Goal: Understand process/instructions: Learn how to perform a task or action

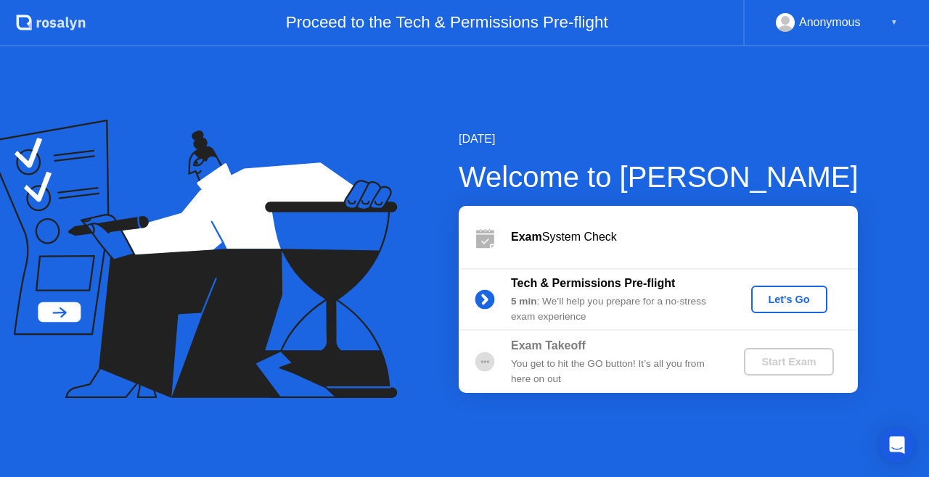
click at [769, 296] on div "Let's Go" at bounding box center [789, 300] width 65 height 12
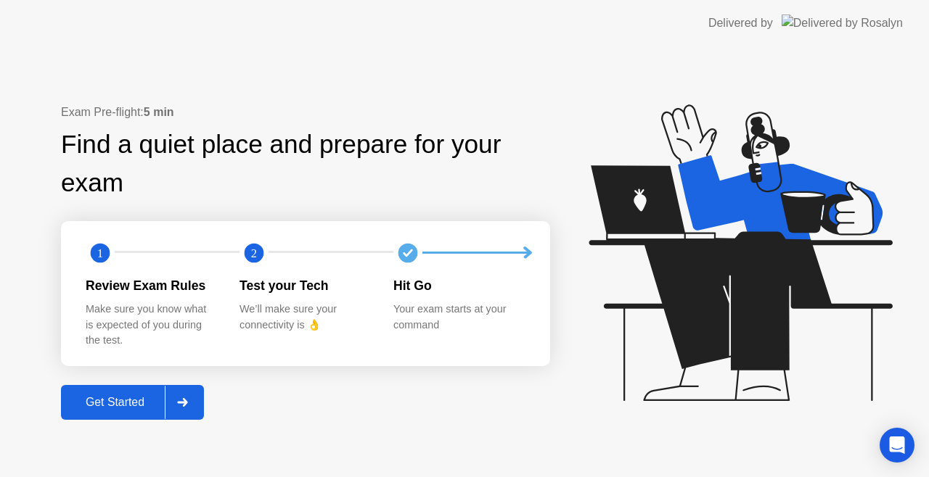
click at [130, 402] on div "Get Started" at bounding box center [114, 402] width 99 height 13
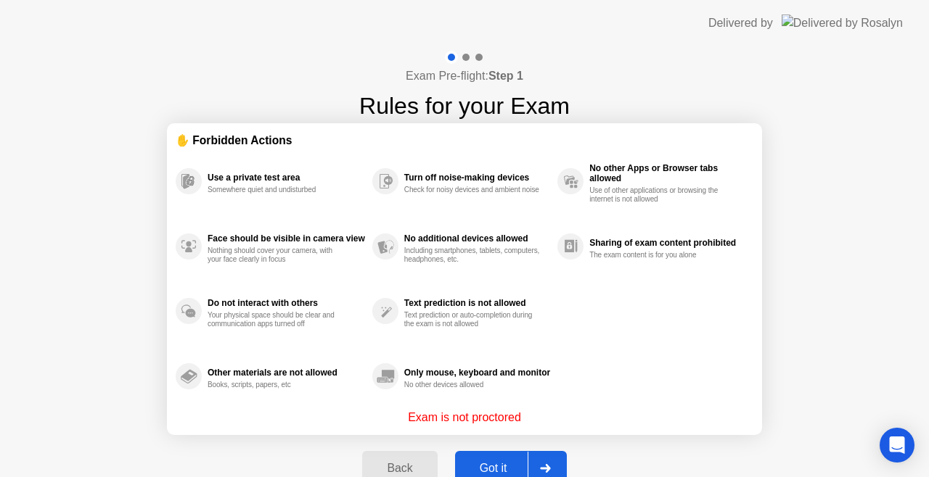
click at [498, 463] on div "Got it" at bounding box center [493, 468] width 68 height 13
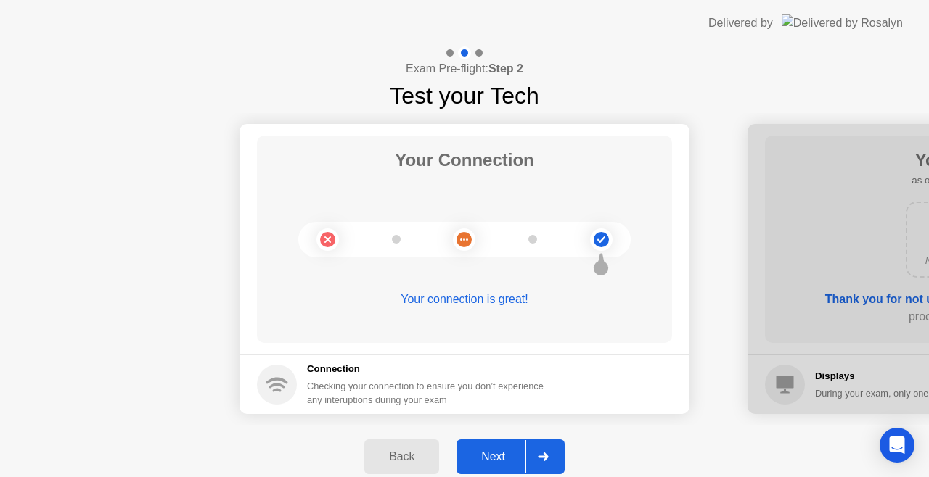
click at [490, 458] on div "Next" at bounding box center [493, 457] width 65 height 13
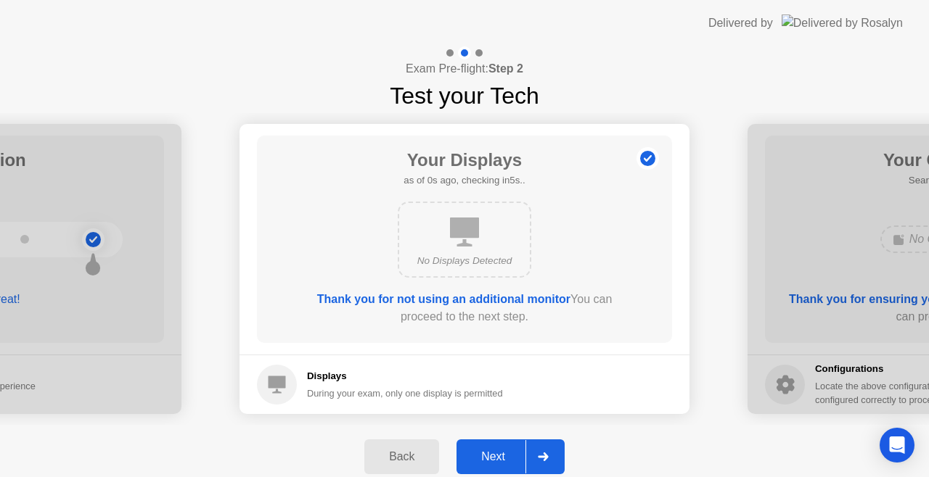
click at [490, 458] on div "Next" at bounding box center [493, 457] width 65 height 13
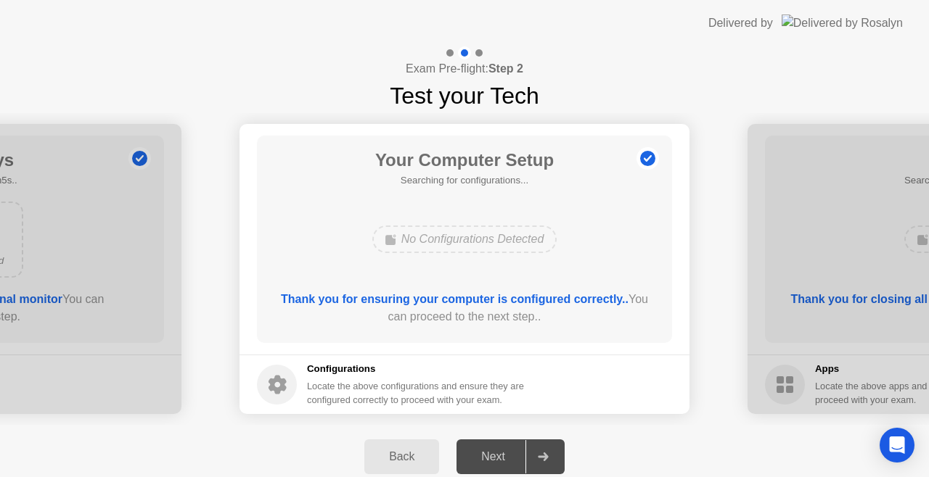
click at [487, 458] on div "Next" at bounding box center [493, 457] width 65 height 13
click at [488, 458] on div "Next" at bounding box center [493, 457] width 65 height 13
drag, startPoint x: 507, startPoint y: 461, endPoint x: 530, endPoint y: 459, distance: 22.5
click at [517, 461] on div "Next" at bounding box center [493, 457] width 65 height 13
click at [543, 457] on icon at bounding box center [543, 457] width 10 height 9
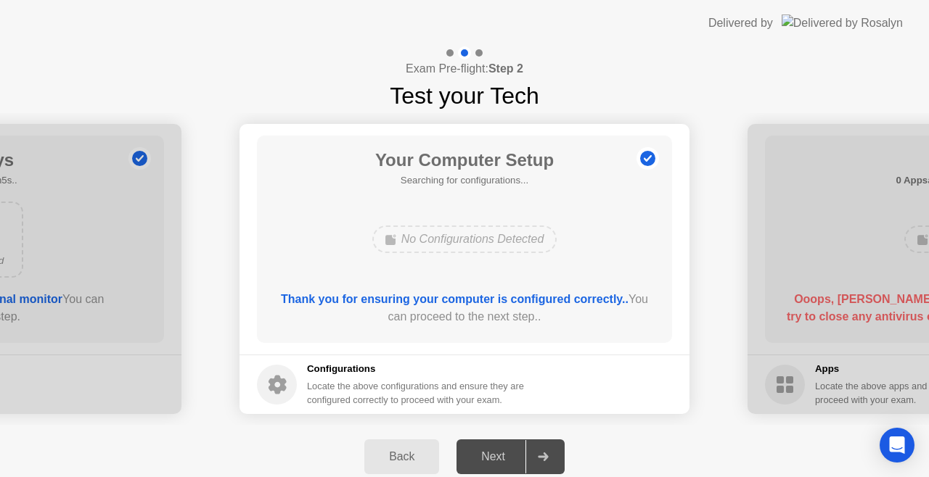
click at [391, 454] on div "Back" at bounding box center [402, 457] width 66 height 13
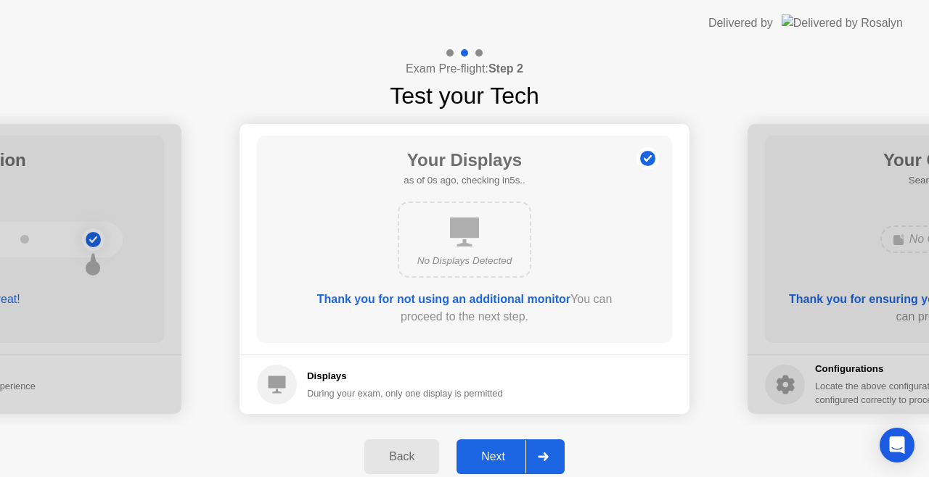
click at [543, 461] on div at bounding box center [542, 456] width 35 height 33
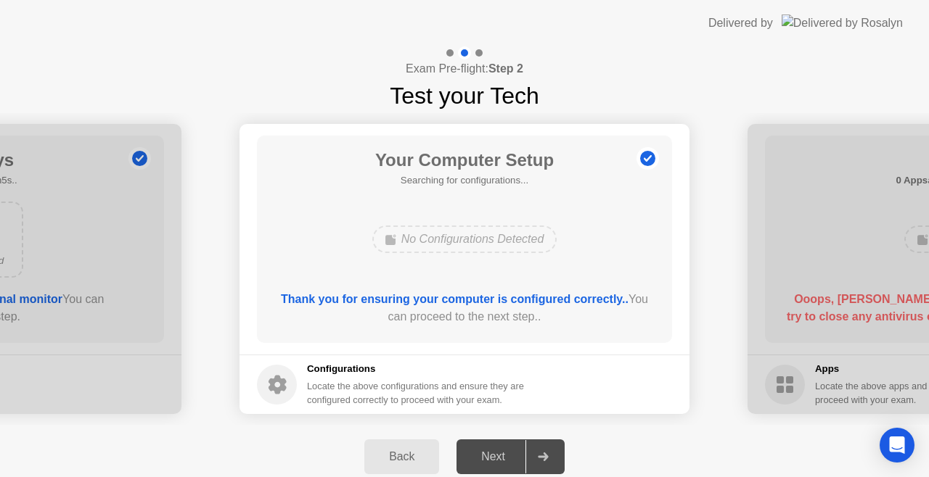
click at [501, 458] on div "Next" at bounding box center [493, 457] width 65 height 13
